Goal: Connect with others: Establish contact or relationships with other users

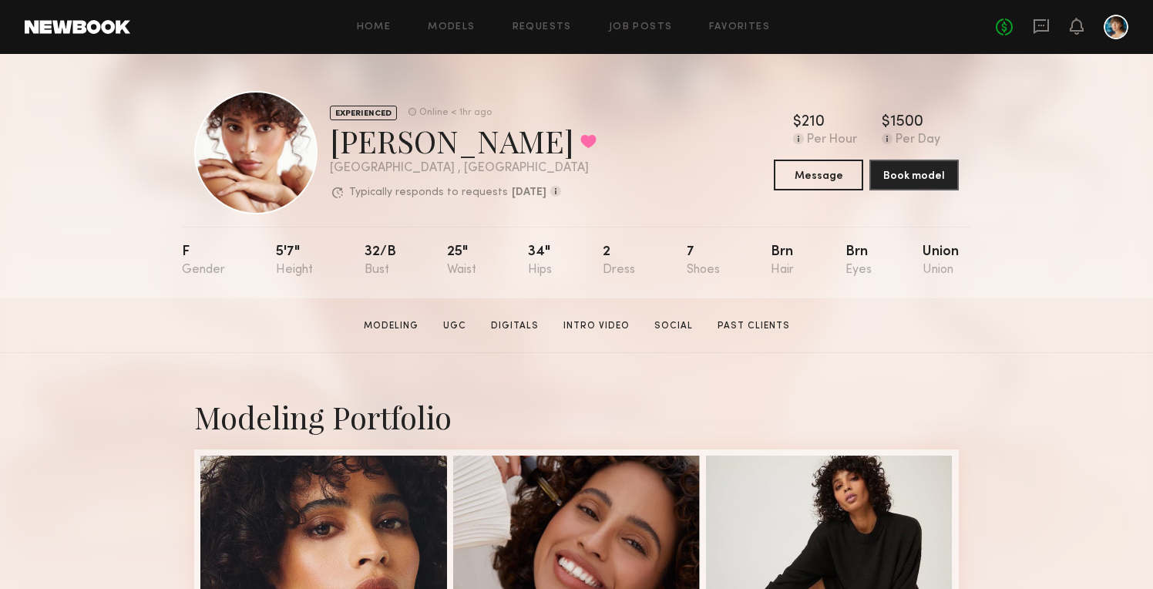
click at [1044, 273] on div "EXPERIENCED Online < 1hr ago [PERSON_NAME] Favorited [GEOGRAPHIC_DATA] , [GEOGR…" at bounding box center [576, 176] width 1153 height 244
click at [1044, 25] on icon at bounding box center [1041, 26] width 6 height 2
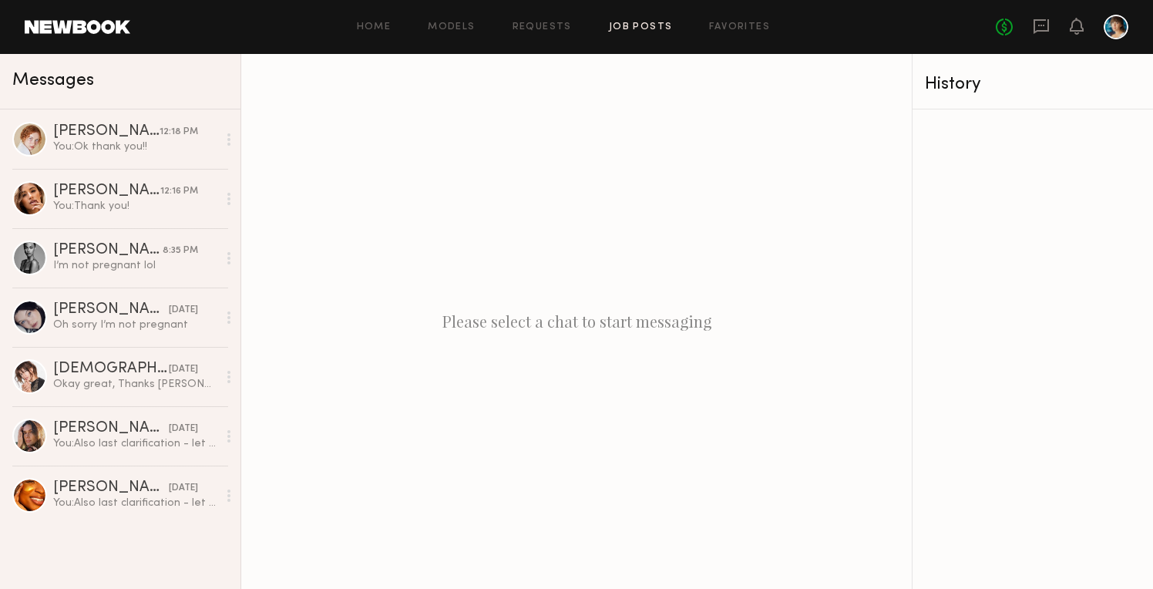
click at [631, 29] on link "Job Posts" at bounding box center [641, 27] width 64 height 10
